Goal: Find specific page/section: Find specific page/section

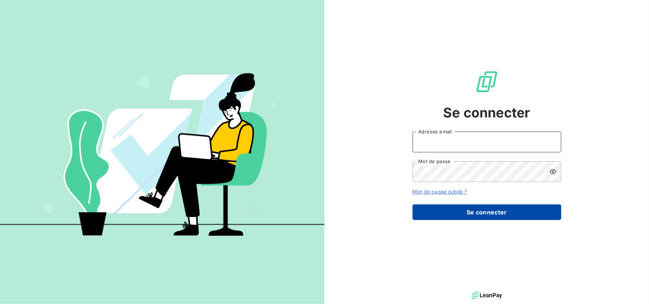
type input "[PERSON_NAME][EMAIL_ADDRESS][DOMAIN_NAME]"
click at [496, 213] on button "Se connecter" at bounding box center [487, 212] width 149 height 16
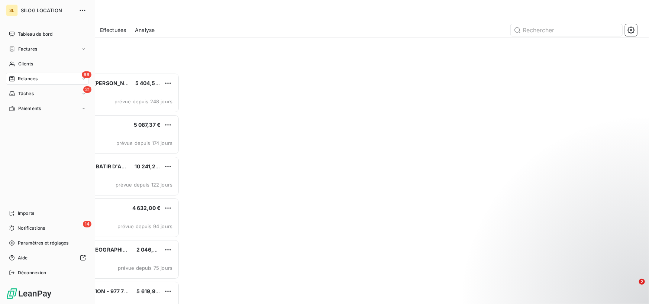
scroll to position [226, 138]
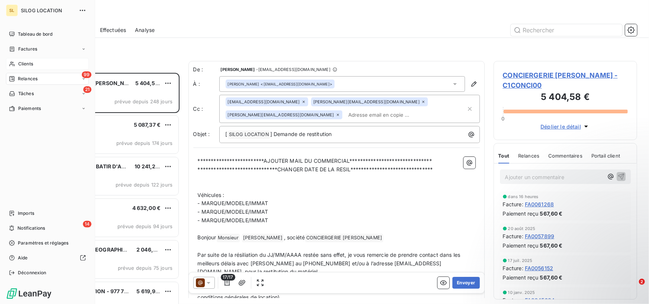
click at [34, 61] on div "Clients" at bounding box center [47, 64] width 83 height 12
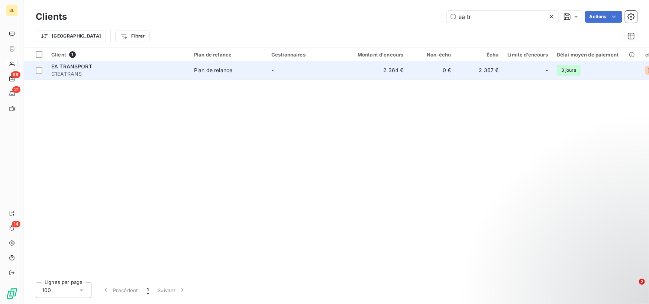
type input "ea tr"
click at [55, 72] on span "C1EATRANS" at bounding box center [118, 73] width 134 height 7
